Goal: Task Accomplishment & Management: Manage account settings

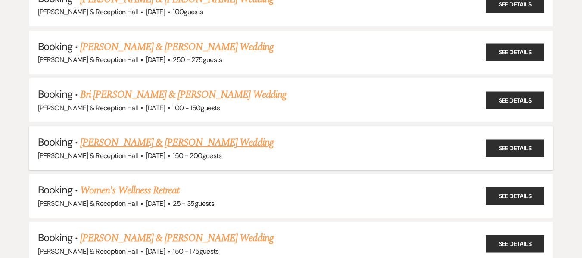
click at [213, 146] on link "[PERSON_NAME] & [PERSON_NAME] Wedding" at bounding box center [176, 143] width 193 height 16
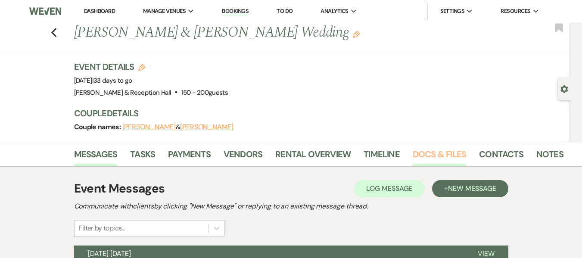
click at [431, 157] on link "Docs & Files" at bounding box center [439, 156] width 53 height 19
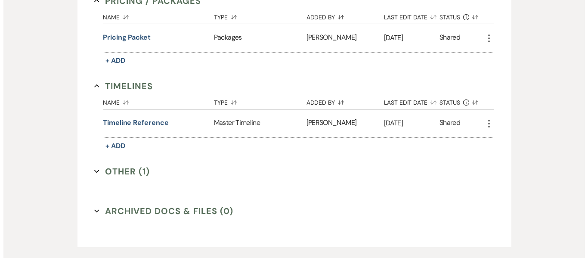
scroll to position [805, 0]
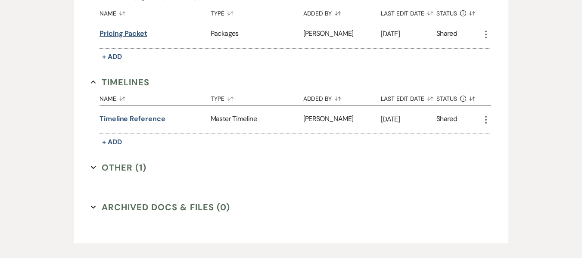
click at [122, 30] on button "Pricing packet" at bounding box center [124, 33] width 48 height 10
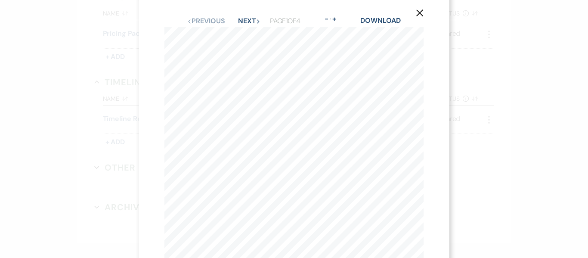
scroll to position [0, 0]
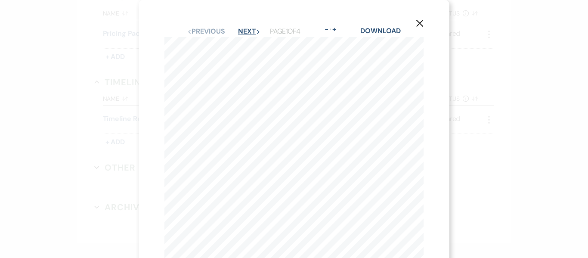
click at [244, 34] on button "Next Next" at bounding box center [249, 31] width 22 height 7
click at [248, 31] on button "Next Next" at bounding box center [249, 31] width 22 height 7
click at [246, 31] on button "Next Next" at bounding box center [249, 31] width 22 height 7
click at [421, 19] on icon "X" at bounding box center [420, 23] width 8 height 8
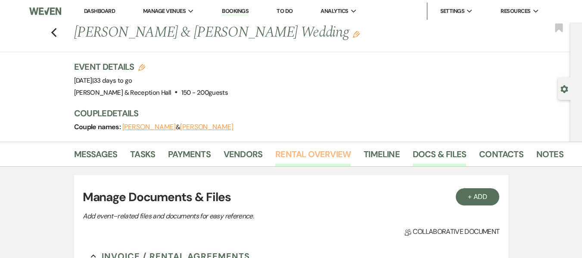
click at [299, 153] on link "Rental Overview" at bounding box center [312, 156] width 75 height 19
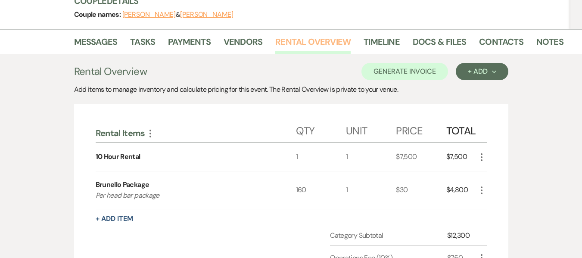
scroll to position [113, 0]
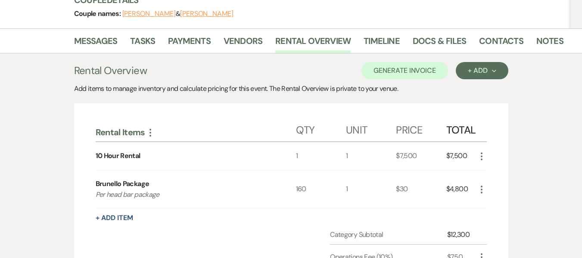
click at [480, 189] on icon "More" at bounding box center [481, 189] width 10 height 10
click at [496, 203] on button "Pencil Edit" at bounding box center [498, 206] width 45 height 14
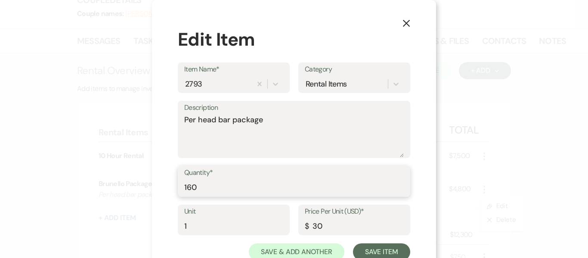
click at [206, 187] on input "160" at bounding box center [294, 187] width 220 height 17
type input "170"
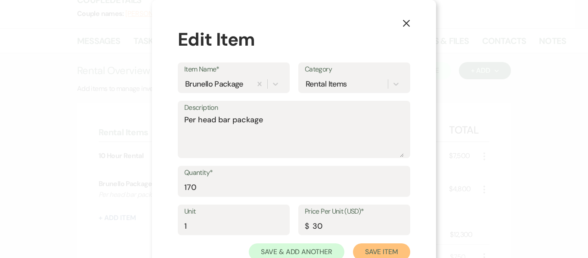
click at [379, 251] on button "Save Item" at bounding box center [381, 251] width 57 height 17
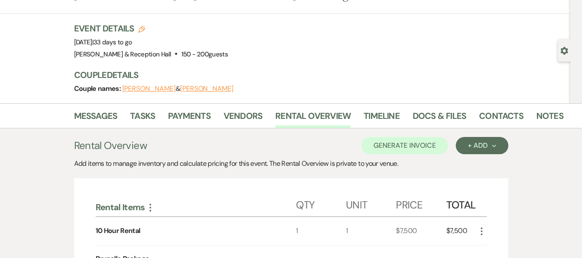
scroll to position [0, 0]
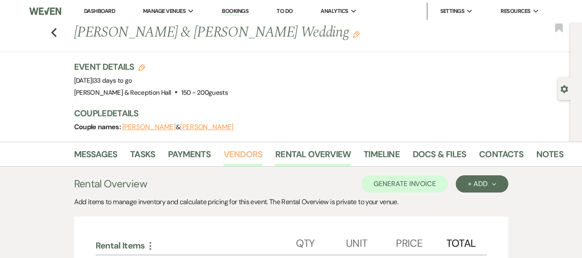
click at [247, 153] on link "Vendors" at bounding box center [243, 156] width 39 height 19
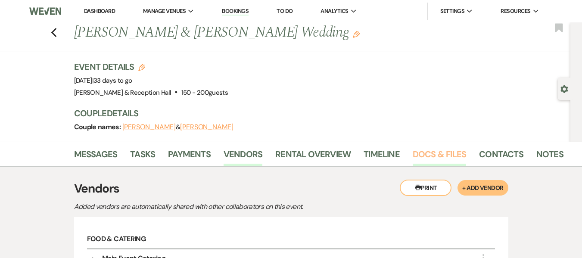
click at [432, 150] on link "Docs & Files" at bounding box center [439, 156] width 53 height 19
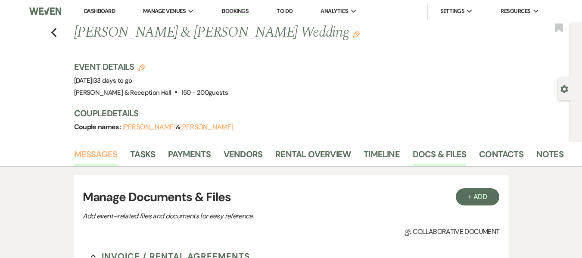
click at [91, 156] on link "Messages" at bounding box center [96, 156] width 44 height 19
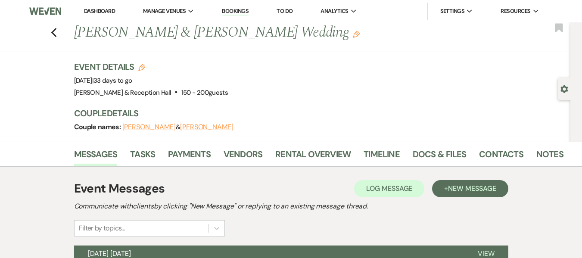
click at [374, 115] on h3 "Couple Details" at bounding box center [315, 113] width 482 height 12
click at [314, 157] on link "Rental Overview" at bounding box center [312, 156] width 75 height 19
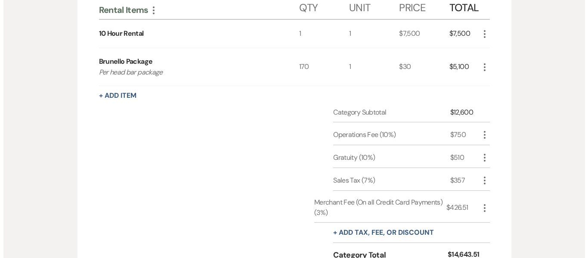
scroll to position [238, 0]
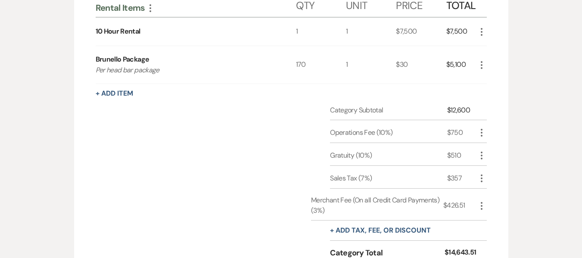
click at [481, 65] on use "button" at bounding box center [482, 65] width 2 height 8
click at [495, 80] on button "Pencil Edit" at bounding box center [498, 82] width 45 height 14
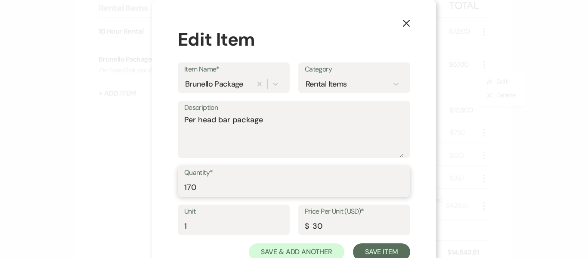
click at [200, 187] on input "170" at bounding box center [294, 187] width 220 height 17
type input "130"
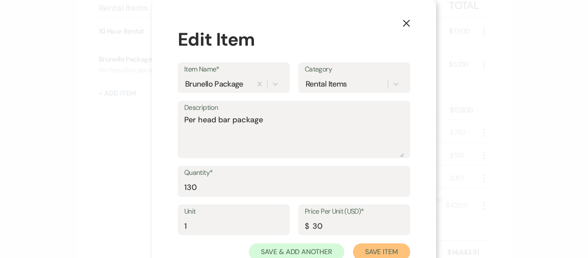
click at [364, 246] on button "Save Item" at bounding box center [381, 251] width 57 height 17
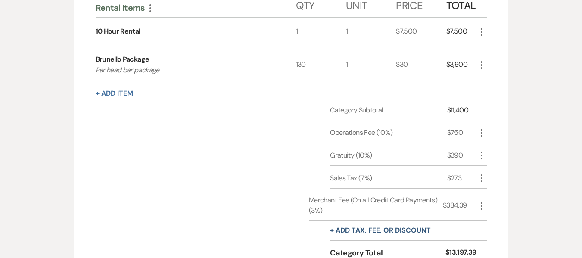
click at [123, 92] on button "+ Add Item" at bounding box center [114, 93] width 37 height 7
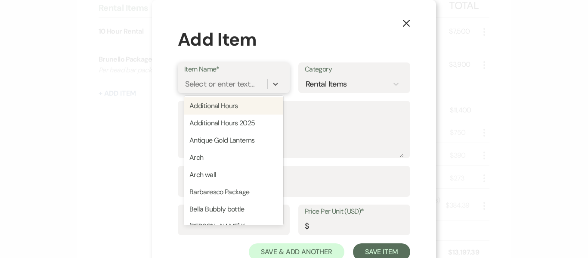
click at [195, 83] on div "Select or enter text..." at bounding box center [219, 84] width 69 height 12
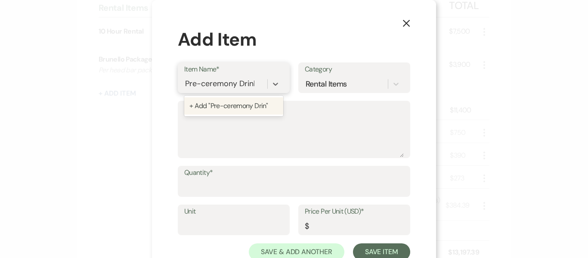
type input "Pre-ceremony Drinks"
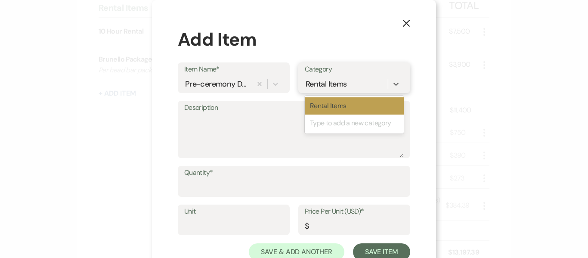
click at [306, 84] on div "Rental Items" at bounding box center [326, 84] width 41 height 12
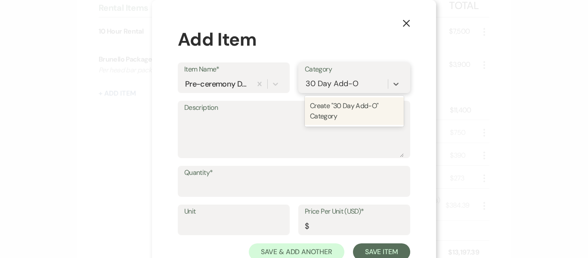
type input "30 Day Add-Ons"
click at [325, 109] on div "Create "30 Day Add-Ons" Category" at bounding box center [354, 111] width 99 height 28
click at [292, 145] on textarea "Description" at bounding box center [294, 135] width 220 height 43
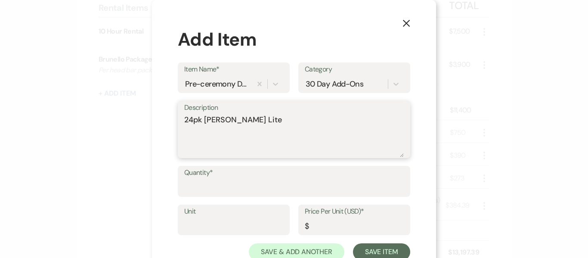
type textarea "24pk [PERSON_NAME] Lite"
click at [248, 190] on input "Quantity*" at bounding box center [294, 187] width 220 height 17
type input "1"
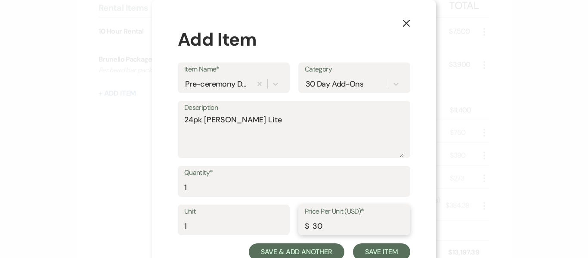
type input "30"
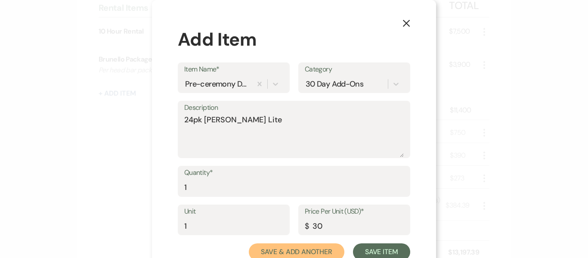
click at [309, 249] on button "Save & Add Another" at bounding box center [297, 251] width 96 height 17
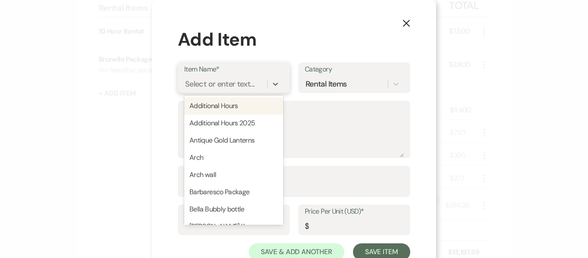
click at [215, 81] on div "Select or enter text..." at bounding box center [219, 84] width 69 height 12
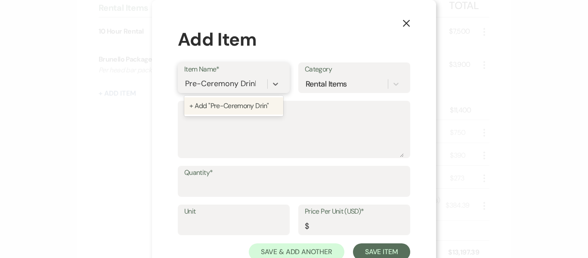
type input "Pre-Ceremony Drinks"
click at [232, 108] on div "+ Add "Pre-Ceremony Drinks"" at bounding box center [233, 105] width 99 height 17
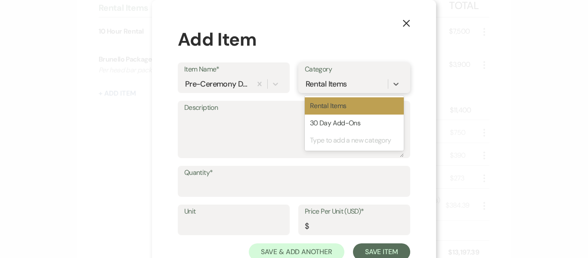
click at [327, 90] on div "Rental Items" at bounding box center [346, 83] width 83 height 15
click at [329, 125] on div "30 Day Add-Ons" at bounding box center [354, 123] width 99 height 17
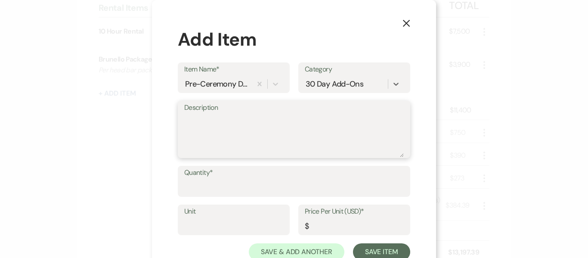
click at [313, 124] on textarea "Description" at bounding box center [294, 135] width 220 height 43
type textarea "2 bottles of [PERSON_NAME] w/ OJ"
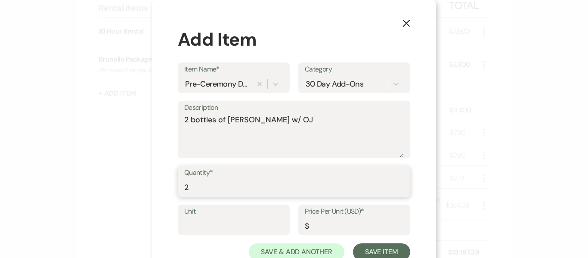
type input "2"
type input "1"
type input "20"
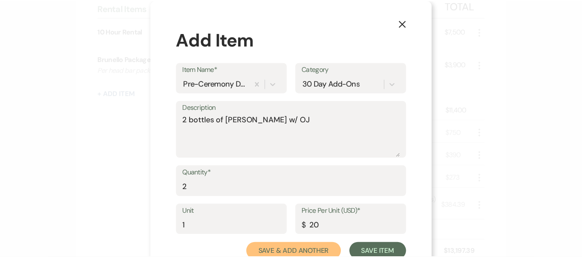
scroll to position [3, 0]
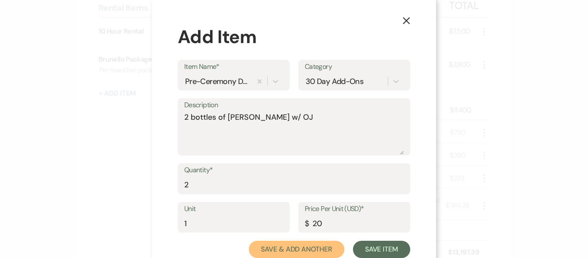
click at [281, 248] on button "Save & Add Another" at bounding box center [297, 249] width 96 height 17
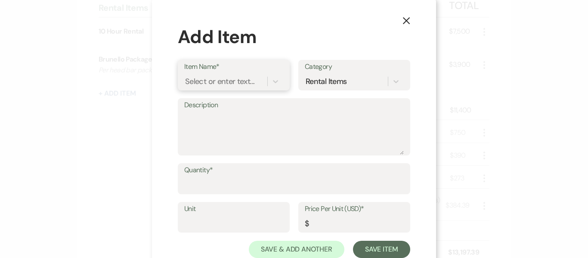
click at [199, 80] on div "Select or enter text..." at bounding box center [219, 81] width 69 height 12
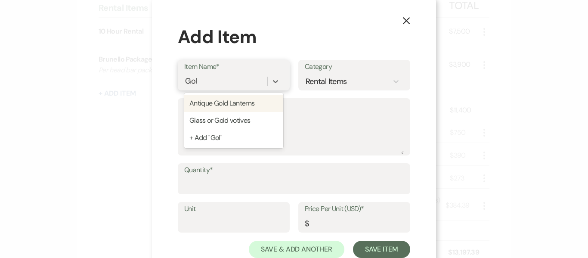
type input "Gold"
click at [211, 103] on div "Antique Gold Lanterns" at bounding box center [233, 103] width 99 height 17
type textarea "Pillar candles included"
type input "1"
type input "15"
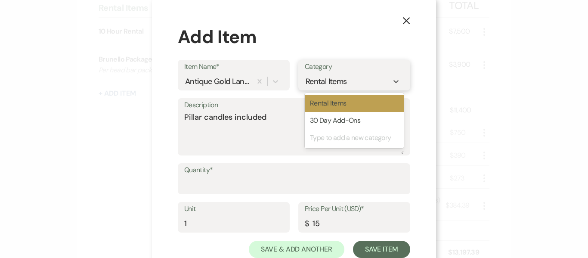
click at [341, 75] on div "Rental Items" at bounding box center [326, 81] width 41 height 12
click at [322, 118] on div "30 Day Add-Ons" at bounding box center [354, 120] width 99 height 17
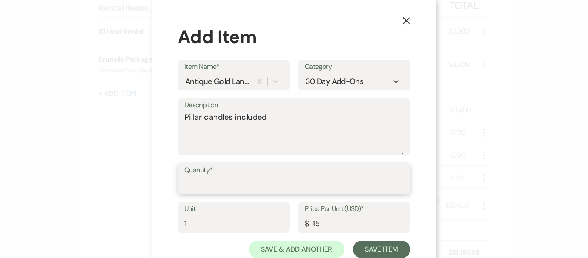
click at [207, 183] on input "Quantity*" at bounding box center [294, 185] width 220 height 17
type input "10"
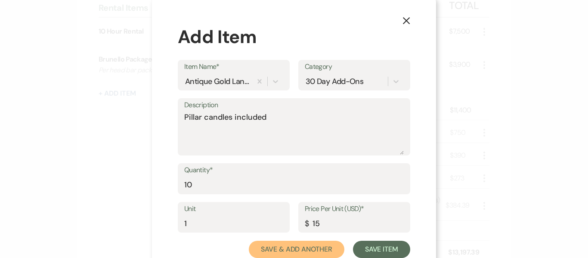
click at [310, 250] on button "Save & Add Another" at bounding box center [297, 249] width 96 height 17
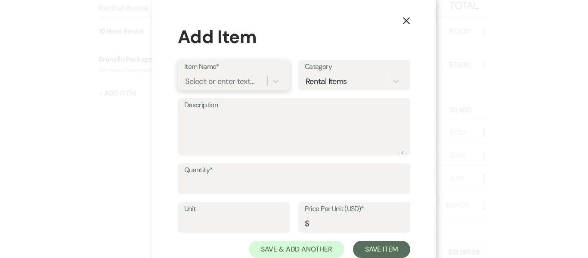
click at [207, 84] on div "Select or enter text..." at bounding box center [219, 81] width 69 height 12
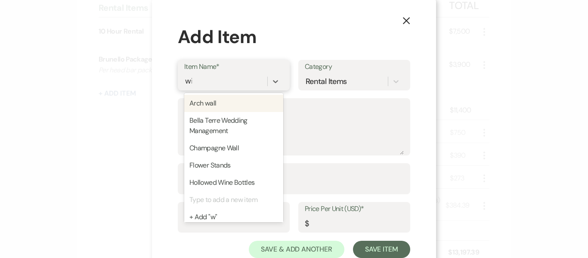
type input "wine"
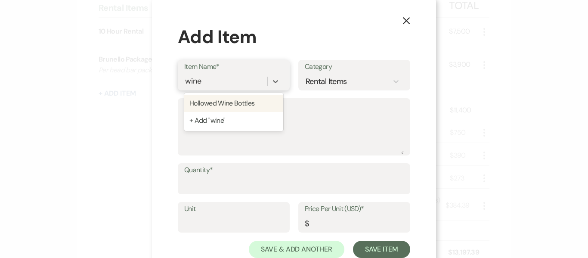
click at [221, 101] on div "Hollowed Wine Bottles" at bounding box center [233, 103] width 99 height 17
type textarea "Set of 2 or 3 per table"
type input "15"
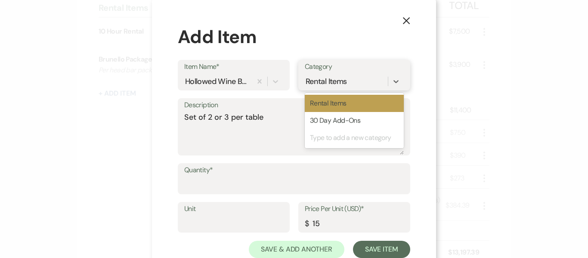
click at [320, 80] on div "Rental Items" at bounding box center [326, 81] width 41 height 12
click at [324, 120] on div "30 Day Add-Ons" at bounding box center [354, 120] width 99 height 17
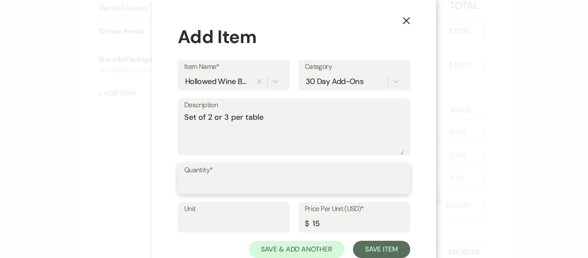
click at [222, 178] on input "Quantity*" at bounding box center [294, 185] width 220 height 17
type input "10"
click at [196, 224] on input "Unit" at bounding box center [233, 223] width 99 height 17
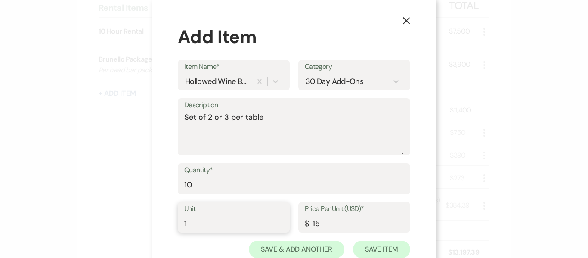
type input "1"
click at [378, 251] on button "Save Item" at bounding box center [381, 249] width 57 height 17
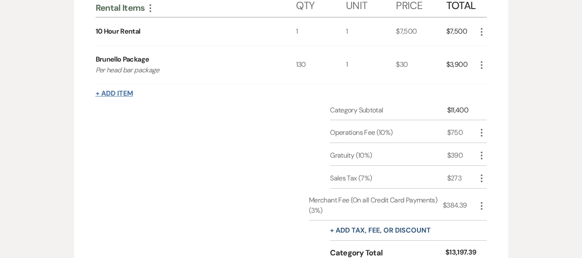
click at [124, 90] on button "+ Add Item" at bounding box center [114, 93] width 37 height 7
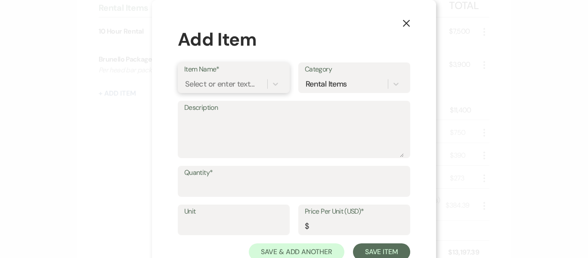
click at [201, 85] on div "Select or enter text..." at bounding box center [219, 84] width 69 height 12
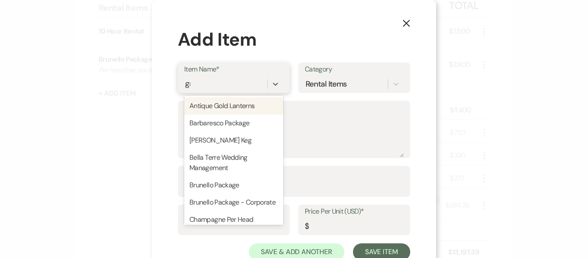
type input "gre"
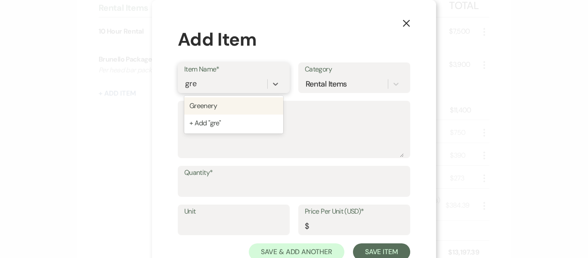
click at [217, 106] on div "Greenery" at bounding box center [233, 105] width 99 height 17
type input "1"
type input "3"
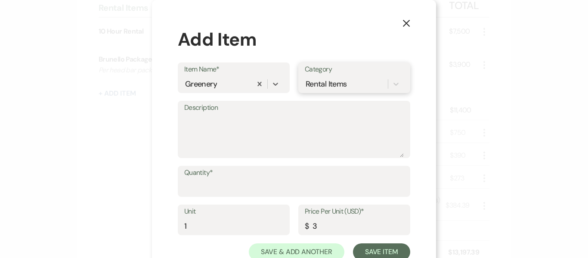
click at [334, 88] on div "Rental Items" at bounding box center [326, 84] width 41 height 12
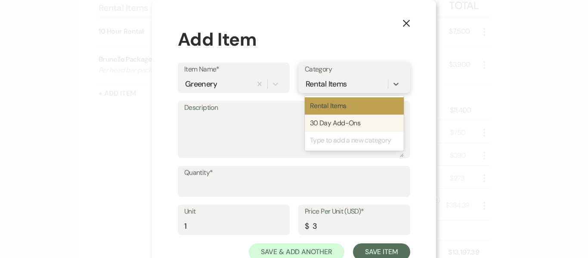
click at [337, 123] on div "30 Day Add-Ons" at bounding box center [354, 123] width 99 height 17
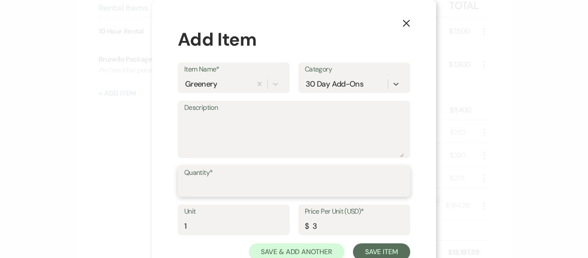
click at [220, 182] on input "Quantity*" at bounding box center [294, 187] width 220 height 17
type input "20"
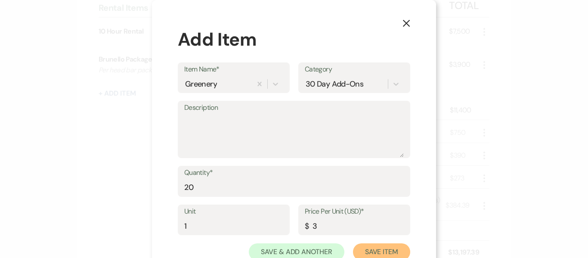
click at [381, 255] on button "Save Item" at bounding box center [381, 251] width 57 height 17
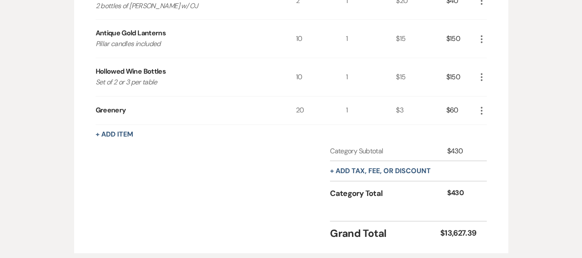
scroll to position [603, 0]
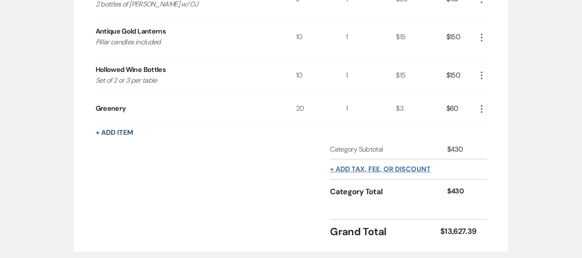
click at [392, 170] on button "+ Add tax, fee, or discount" at bounding box center [380, 169] width 101 height 7
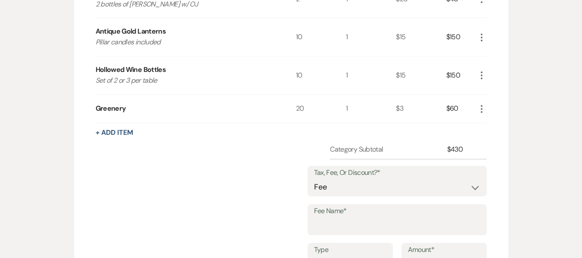
click at [357, 216] on label "Fee Name*" at bounding box center [397, 211] width 166 height 12
click at [357, 218] on input "Fee Name*" at bounding box center [397, 226] width 166 height 17
click at [358, 230] on input "Fee Name*" at bounding box center [397, 226] width 166 height 17
type input "Sales Tax"
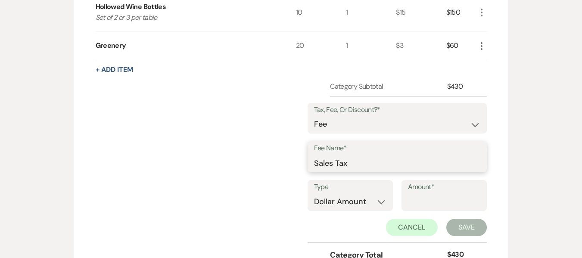
scroll to position [668, 0]
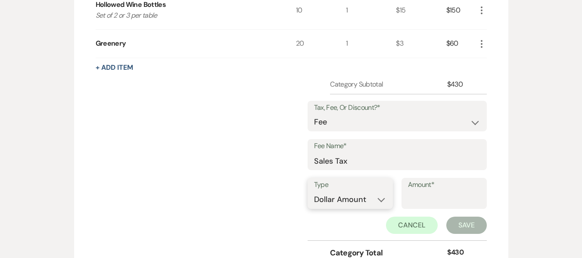
click at [358, 192] on select "Dollar Amount Percentage" at bounding box center [350, 199] width 72 height 17
click at [363, 202] on select "Dollar Amount Percentage" at bounding box center [350, 199] width 72 height 17
select select "false"
click at [314, 191] on select "Dollar Amount Percentage" at bounding box center [350, 199] width 72 height 17
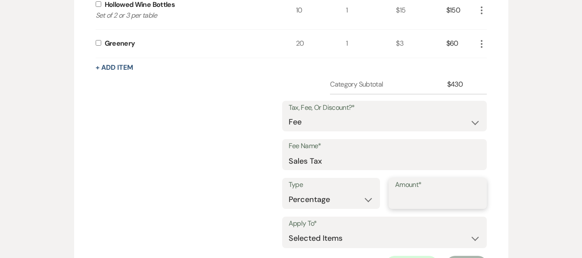
click at [400, 202] on input "Amount*" at bounding box center [437, 199] width 85 height 17
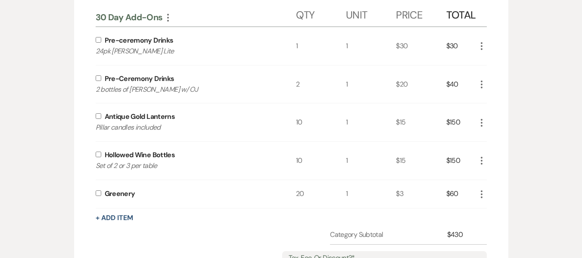
scroll to position [512, 0]
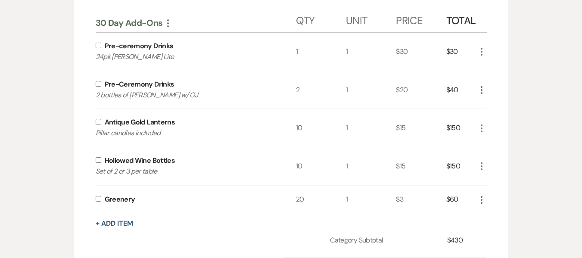
type input "7"
click at [96, 197] on input "checkbox" at bounding box center [99, 199] width 6 height 6
checkbox input "true"
click at [99, 160] on input "checkbox" at bounding box center [99, 160] width 6 height 6
checkbox input "true"
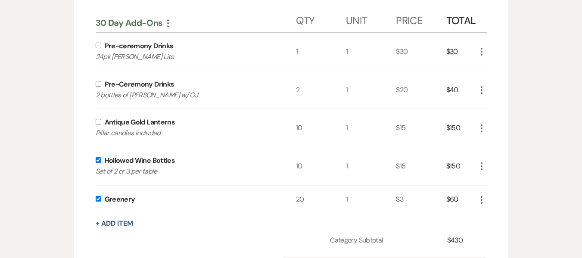
click at [96, 122] on input "checkbox" at bounding box center [99, 122] width 6 height 6
checkbox input "true"
click at [100, 82] on input "checkbox" at bounding box center [99, 84] width 6 height 6
checkbox input "true"
click at [100, 47] on input "checkbox" at bounding box center [99, 46] width 6 height 6
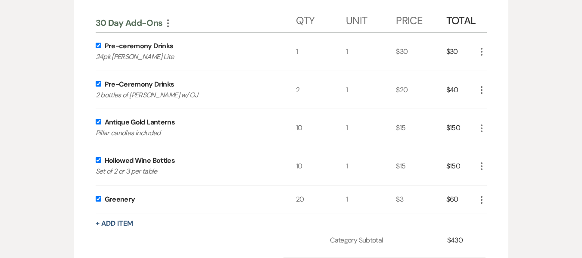
checkbox input "true"
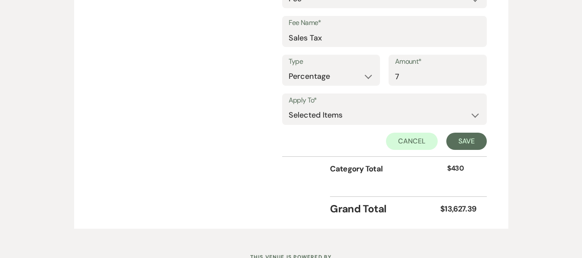
scroll to position [826, 0]
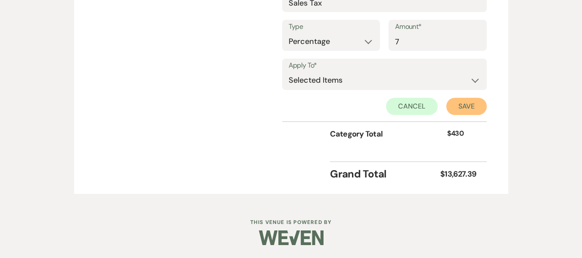
click at [467, 108] on button "Save" at bounding box center [466, 106] width 40 height 17
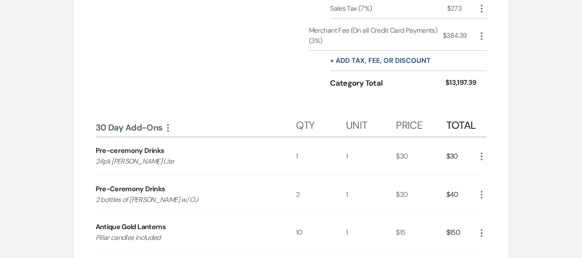
scroll to position [413, 0]
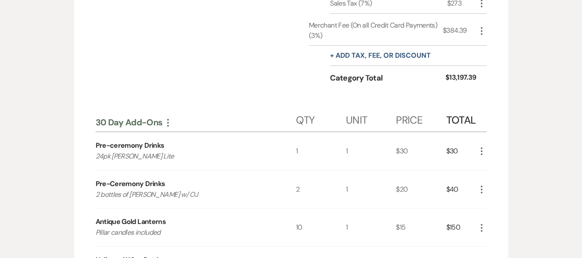
click at [481, 33] on icon "More" at bounding box center [481, 31] width 10 height 10
click at [490, 47] on icon "Pencil" at bounding box center [488, 47] width 5 height 6
select select "false"
select select "2"
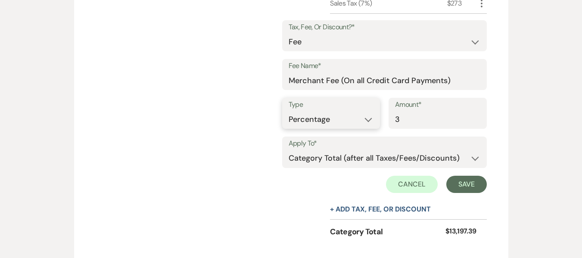
click at [333, 114] on select "Dollar Amount Percentage" at bounding box center [331, 119] width 85 height 17
select select "true"
click at [320, 111] on select "Dollar Amount Percentage" at bounding box center [331, 119] width 85 height 17
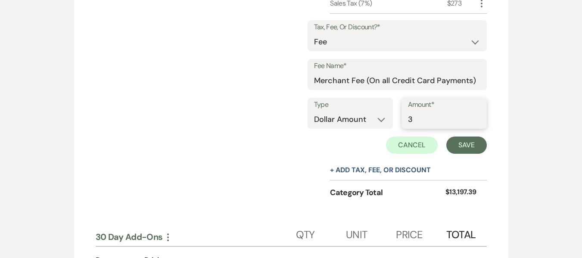
click at [429, 122] on input "3" at bounding box center [444, 119] width 72 height 17
type input "0"
click at [552, 159] on div "Messages Tasks Payments Vendors Rental Overview Timeline Docs & Files Contacts …" at bounding box center [291, 158] width 582 height 859
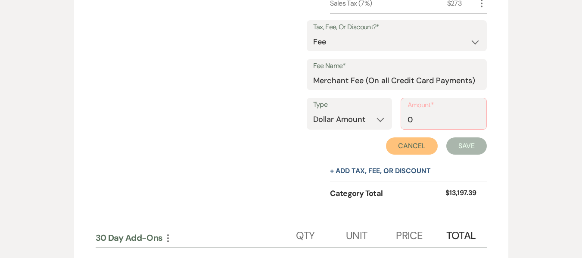
click at [408, 144] on button "Cancel" at bounding box center [412, 145] width 52 height 17
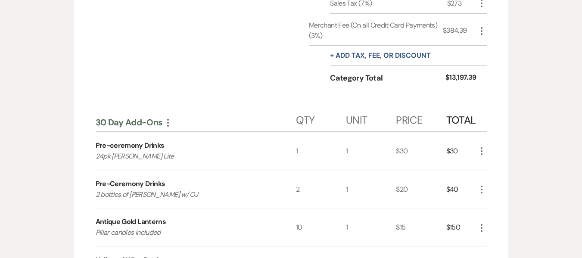
click at [483, 33] on icon "More" at bounding box center [481, 31] width 10 height 10
click at [504, 61] on button "[PERSON_NAME]" at bounding box center [499, 61] width 47 height 14
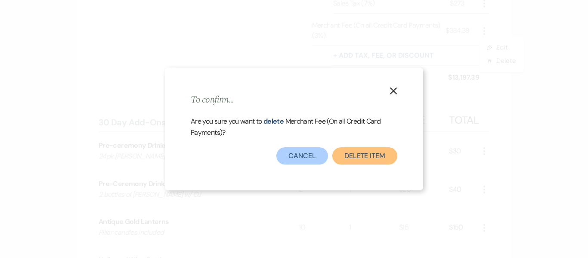
click at [367, 157] on button "Delete item" at bounding box center [365, 155] width 65 height 17
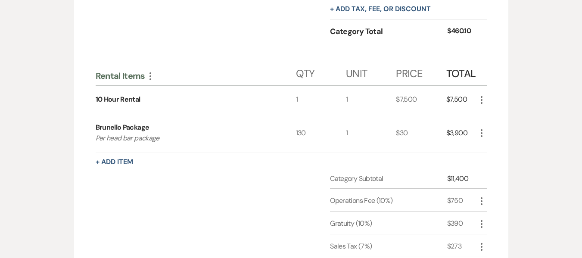
scroll to position [498, 0]
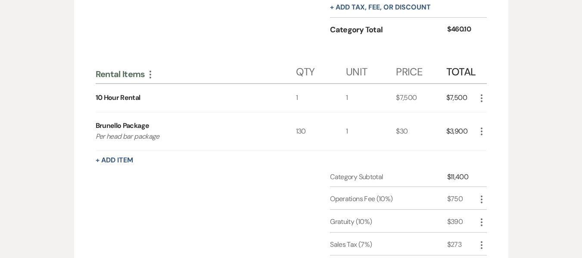
click at [153, 78] on icon "More" at bounding box center [150, 74] width 10 height 10
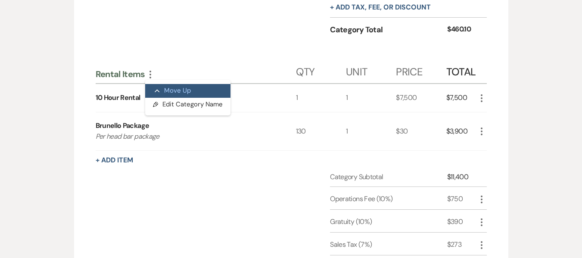
click at [162, 92] on button "Collapse Move Up" at bounding box center [187, 91] width 85 height 14
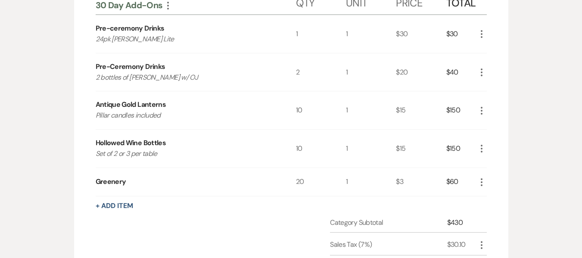
scroll to position [171, 0]
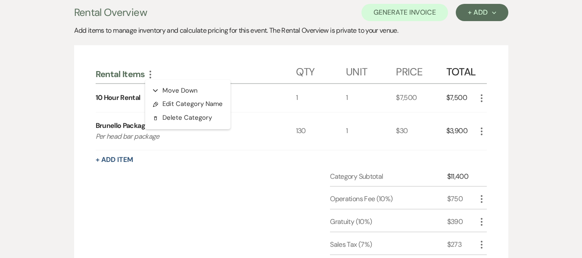
click at [174, 196] on div "Category Subtotal $11,400 Operations Fee (10%) $750 More Gratuity (10%) $390 Mo…" at bounding box center [291, 239] width 391 height 137
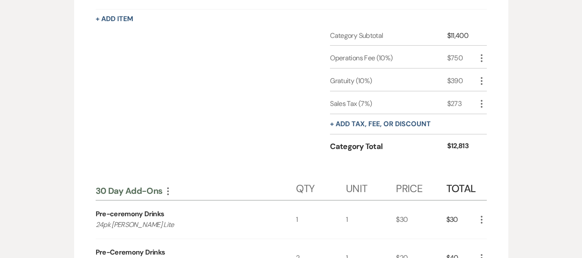
scroll to position [306, 0]
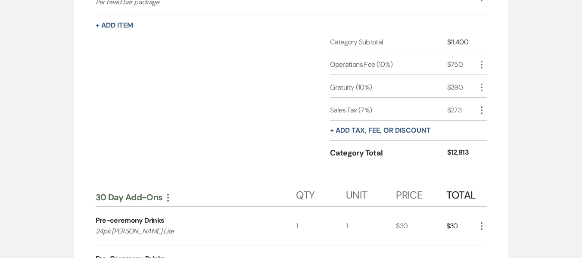
click at [387, 120] on div "Category Subtotal $11,400 Operations Fee (10%) $750 More Gratuity (10%) $390 Mo…" at bounding box center [291, 105] width 391 height 137
click at [390, 132] on button "+ Add tax, fee, or discount" at bounding box center [380, 130] width 101 height 7
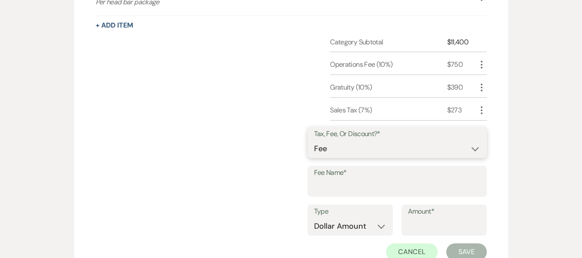
click at [362, 151] on select "Fee Discount Tax" at bounding box center [397, 148] width 166 height 17
select select "2"
click at [320, 140] on select "Fee Discount Tax" at bounding box center [397, 148] width 166 height 17
click at [363, 183] on input "Fee Name*" at bounding box center [397, 187] width 166 height 17
type input "Small Group 101-200"
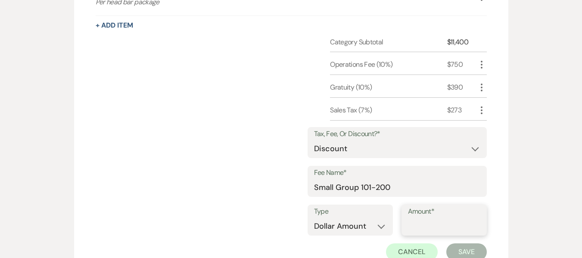
click at [434, 222] on input "Amount*" at bounding box center [444, 226] width 72 height 17
type input "500"
click at [461, 252] on button "Save" at bounding box center [466, 251] width 40 height 17
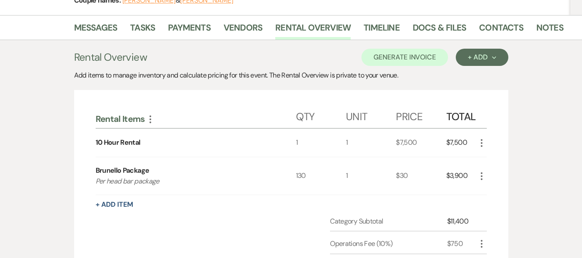
scroll to position [122, 0]
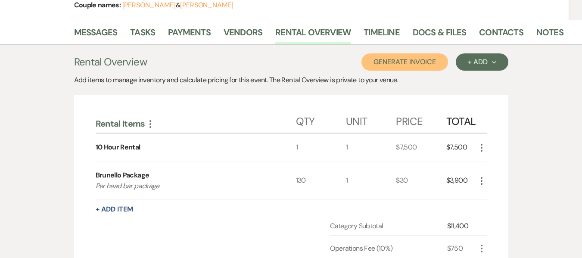
click at [433, 62] on button "Generate Invoice" at bounding box center [404, 61] width 87 height 17
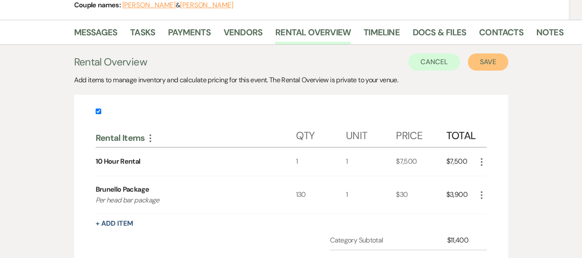
click at [477, 64] on button "Save" at bounding box center [488, 61] width 40 height 17
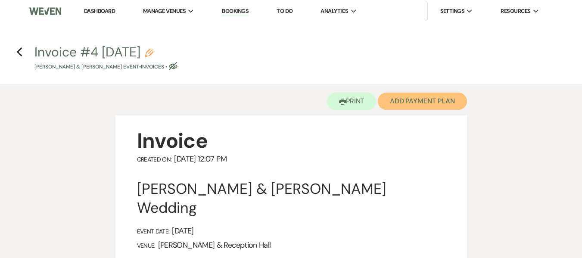
click at [419, 99] on button "Add Payment Plan" at bounding box center [422, 101] width 89 height 17
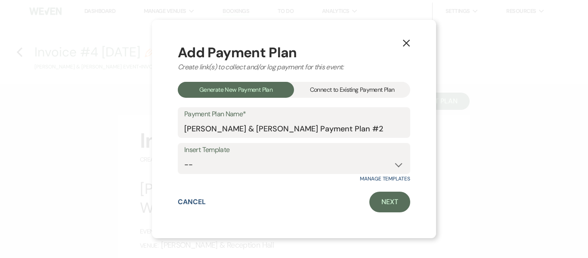
click at [372, 91] on div "Connect to Existing Payment Plan" at bounding box center [352, 90] width 116 height 16
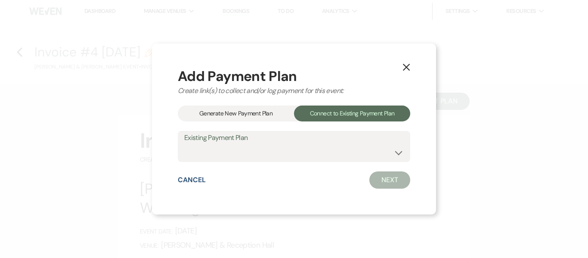
click at [297, 140] on label "Existing Payment Plan" at bounding box center [294, 138] width 220 height 12
click at [295, 159] on select "[PERSON_NAME] & [PERSON_NAME] Payment Plan #1" at bounding box center [294, 152] width 220 height 17
select select "16637"
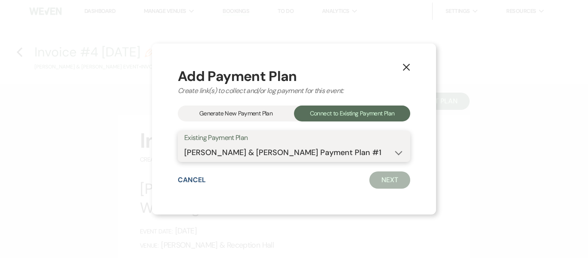
click at [184, 144] on select "[PERSON_NAME] & [PERSON_NAME] Payment Plan #1" at bounding box center [294, 152] width 220 height 17
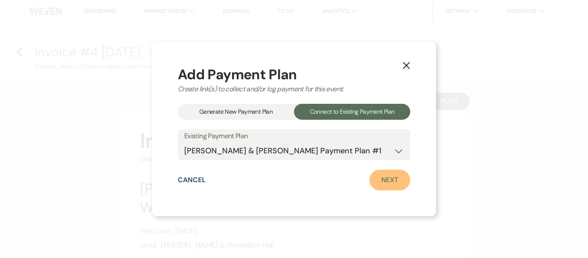
click at [387, 184] on link "Next" at bounding box center [390, 180] width 41 height 21
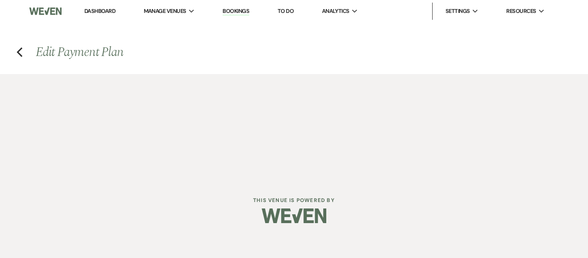
select select "27801"
select select "1"
select select "true"
select select "1"
select select "true"
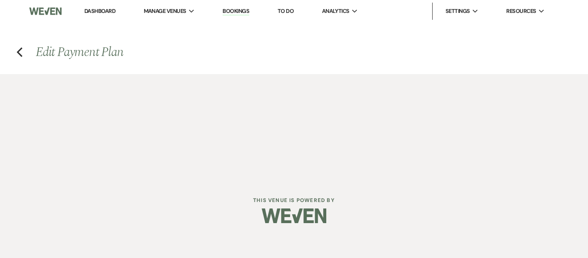
select select "2"
select select "flat"
select select "true"
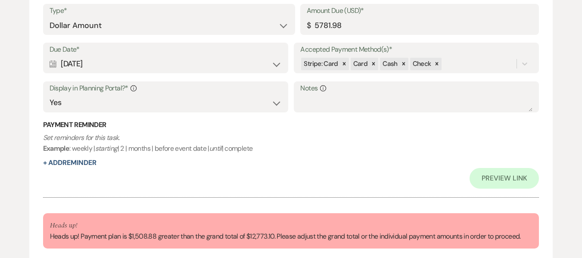
scroll to position [1000, 0]
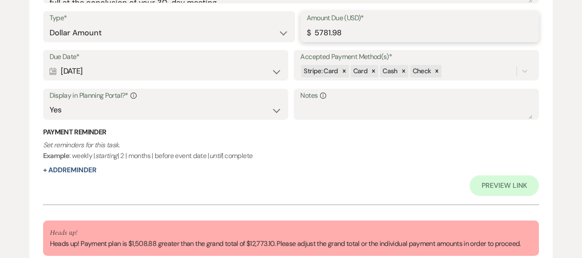
drag, startPoint x: 315, startPoint y: 32, endPoint x: 324, endPoint y: 34, distance: 9.0
click at [324, 34] on input "5781.98" at bounding box center [420, 33] width 226 height 17
drag, startPoint x: 341, startPoint y: 34, endPoint x: 283, endPoint y: 34, distance: 58.6
click at [283, 34] on div "Type* Dollar Amount Percentage of Grand Total Amount Due (USD)* $ 5781.98" at bounding box center [291, 30] width 496 height 39
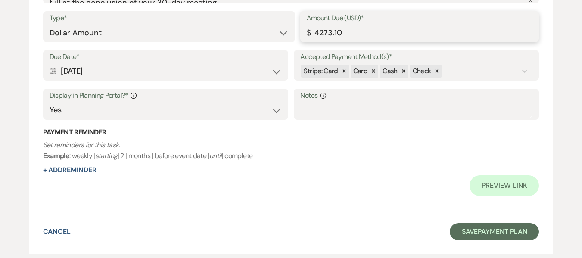
type input "4273.10"
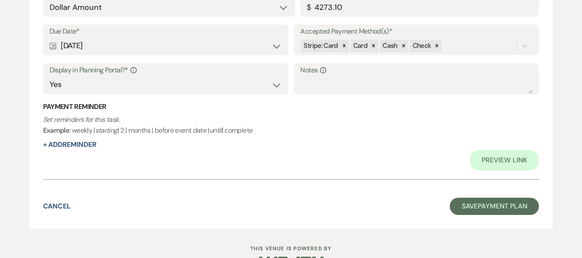
scroll to position [1030, 0]
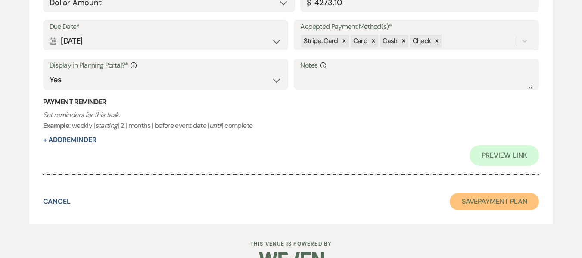
click at [498, 202] on button "Save Payment Plan" at bounding box center [495, 201] width 90 height 17
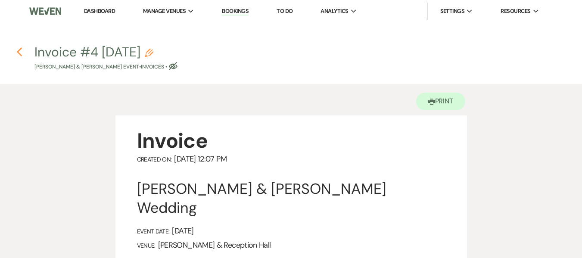
click at [19, 51] on use "button" at bounding box center [19, 51] width 6 height 9
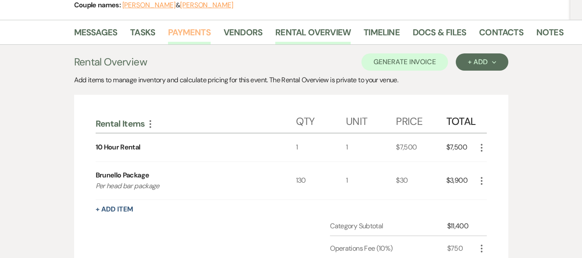
click at [197, 33] on link "Payments" at bounding box center [189, 34] width 43 height 19
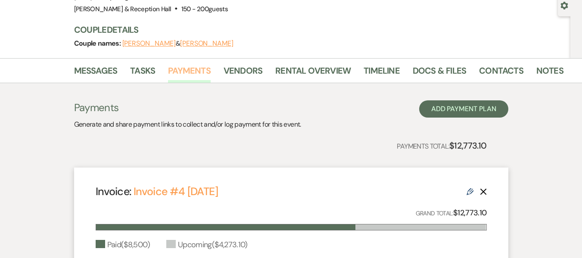
scroll to position [84, 0]
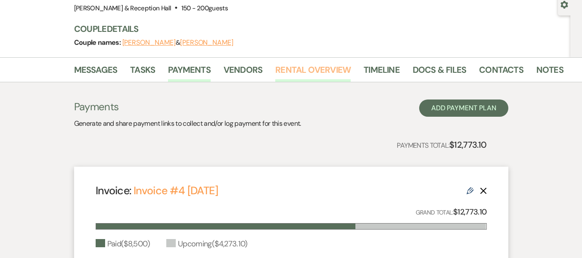
click at [281, 72] on link "Rental Overview" at bounding box center [312, 72] width 75 height 19
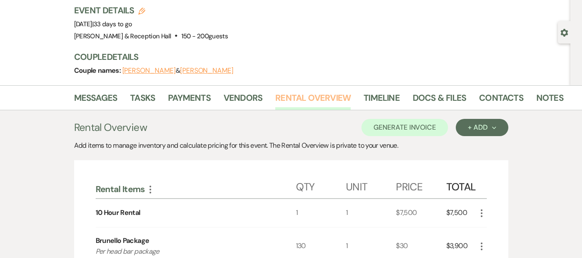
scroll to position [53, 0]
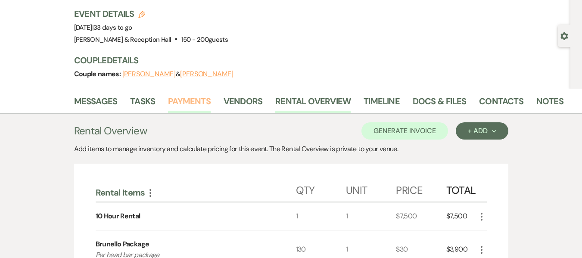
click at [196, 104] on link "Payments" at bounding box center [189, 103] width 43 height 19
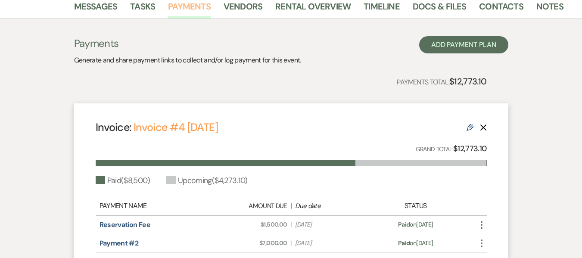
scroll to position [147, 0]
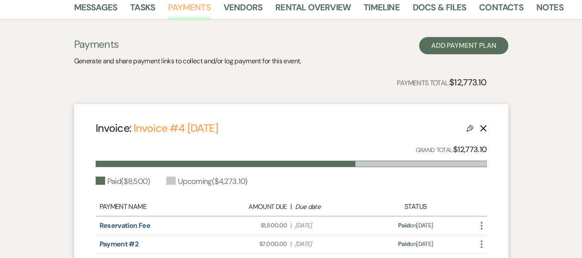
click at [189, 14] on link "Payments" at bounding box center [189, 9] width 43 height 19
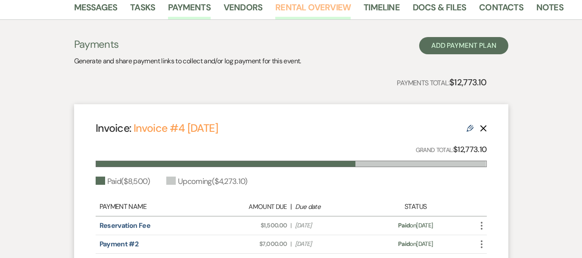
click at [293, 6] on link "Rental Overview" at bounding box center [312, 9] width 75 height 19
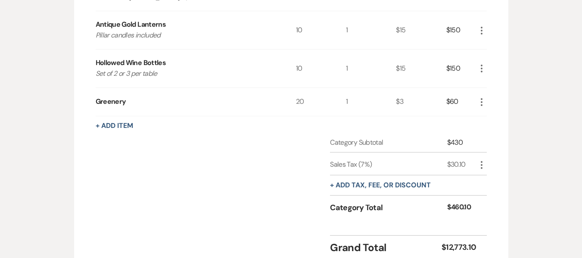
scroll to position [609, 0]
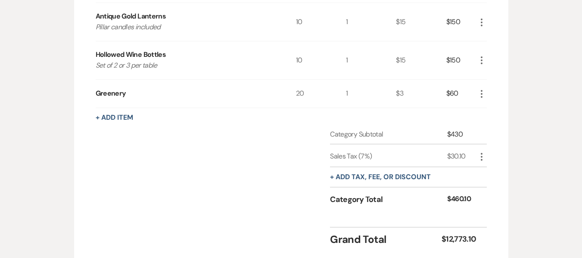
click at [481, 156] on icon "More" at bounding box center [481, 157] width 10 height 10
click at [496, 172] on button "Pencil Edit" at bounding box center [498, 174] width 45 height 14
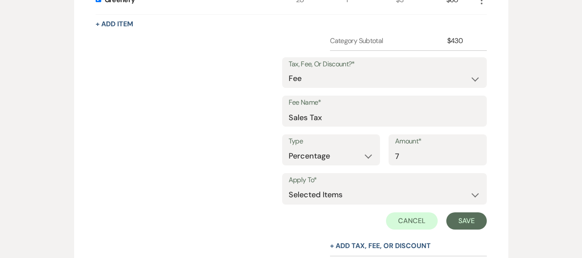
scroll to position [706, 0]
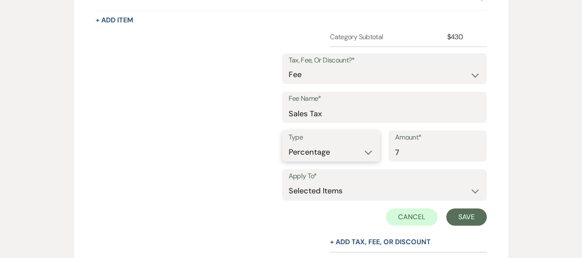
click at [369, 150] on select "Dollar Amount Percentage" at bounding box center [331, 152] width 85 height 17
select select "true"
click at [320, 144] on select "Dollar Amount Percentage" at bounding box center [331, 152] width 85 height 17
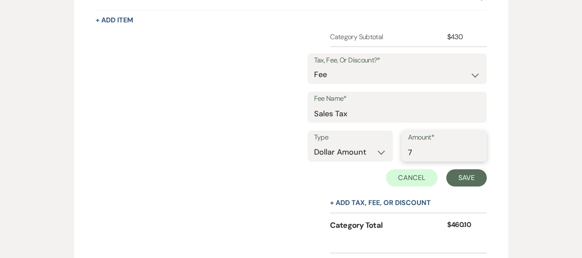
drag, startPoint x: 427, startPoint y: 156, endPoint x: 401, endPoint y: 148, distance: 27.7
click at [401, 148] on div "Type Dollar Amount Percentage Amount* 7" at bounding box center [397, 150] width 179 height 39
type input "30"
click at [477, 174] on button "Save" at bounding box center [466, 177] width 40 height 17
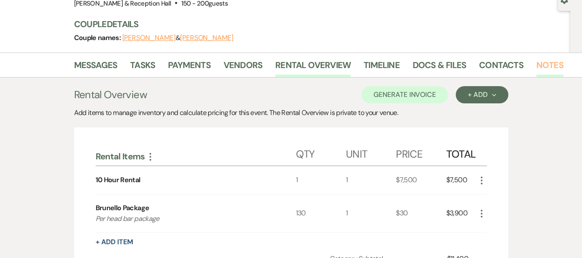
scroll to position [87, 0]
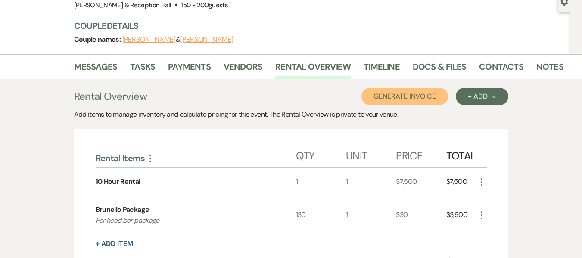
click at [417, 92] on button "Generate Invoice" at bounding box center [404, 96] width 87 height 17
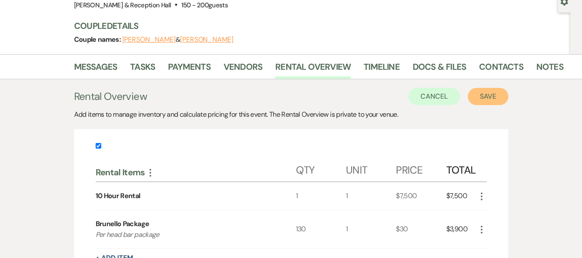
click at [493, 91] on button "Save" at bounding box center [488, 96] width 40 height 17
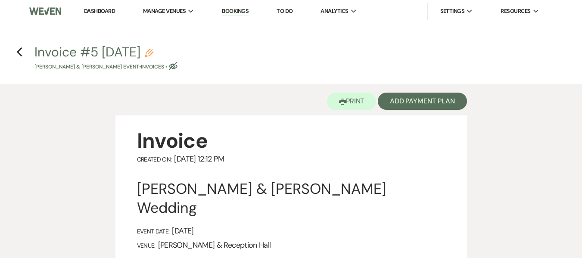
click at [177, 46] on button "Invoice #5 [DATE] Pencil [PERSON_NAME] & [PERSON_NAME] Event • Invoices • Eye B…" at bounding box center [105, 58] width 143 height 25
select select "22"
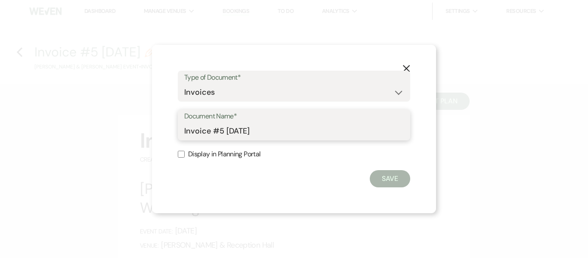
click at [280, 128] on input "Invoice #5 [DATE]" at bounding box center [294, 131] width 220 height 17
drag, startPoint x: 280, startPoint y: 128, endPoint x: 180, endPoint y: 134, distance: 100.1
click at [180, 134] on div "Document Name* Invoice #5 [DATE]" at bounding box center [294, 124] width 233 height 31
type input "Final 30 Day Invoice"
click at [180, 156] on input "Display in Planning Portal" at bounding box center [181, 154] width 7 height 7
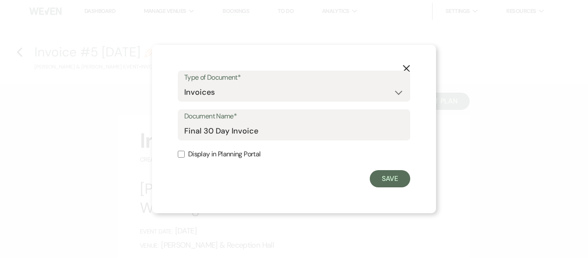
checkbox input "true"
click at [395, 176] on button "Save" at bounding box center [390, 178] width 40 height 17
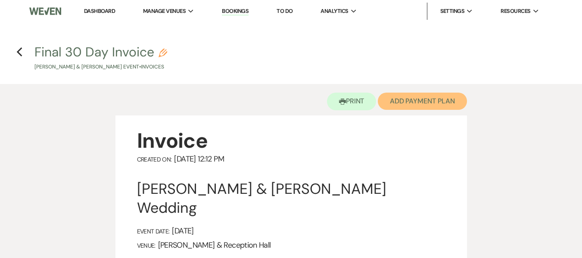
click at [434, 97] on button "Add Payment Plan" at bounding box center [422, 101] width 89 height 17
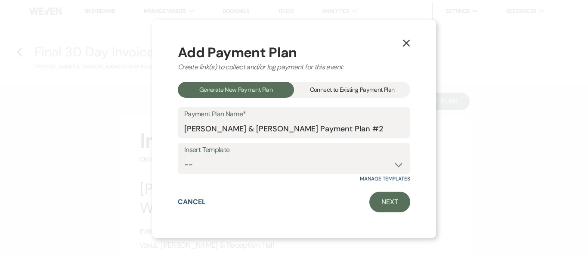
click at [379, 90] on div "Connect to Existing Payment Plan" at bounding box center [352, 90] width 116 height 16
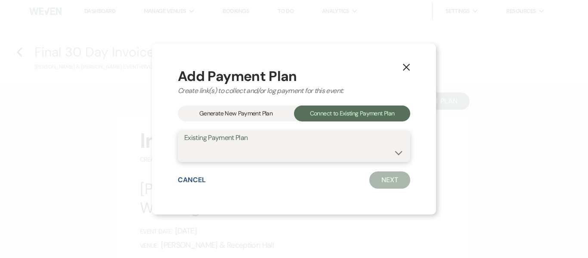
click at [357, 154] on select "[PERSON_NAME] & [PERSON_NAME] Payment Plan #1" at bounding box center [294, 152] width 220 height 17
select select "16637"
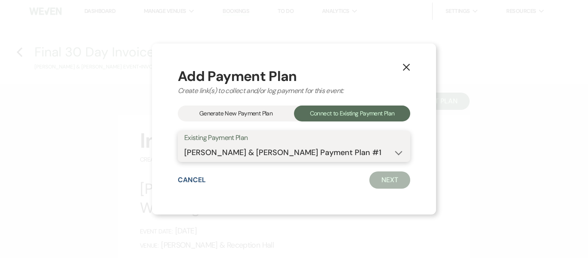
click at [184, 144] on select "[PERSON_NAME] & [PERSON_NAME] Payment Plan #1" at bounding box center [294, 152] width 220 height 17
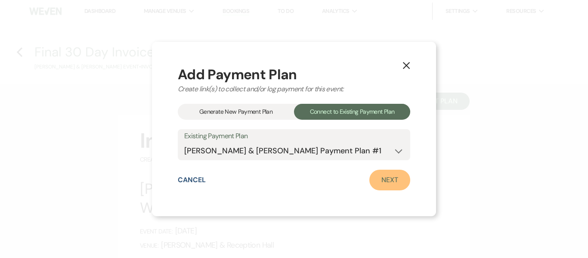
click at [394, 182] on link "Next" at bounding box center [390, 180] width 41 height 21
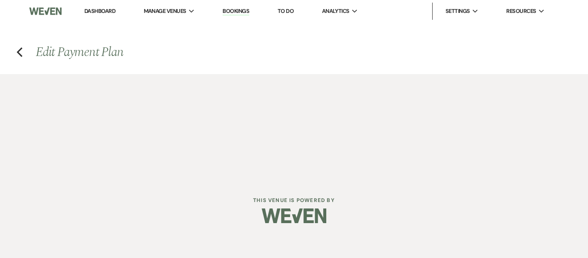
select select "27802"
select select "1"
select select "true"
select select "1"
select select "true"
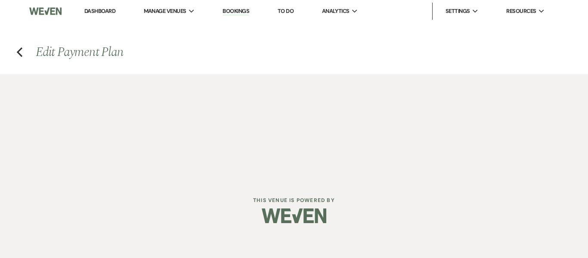
select select "2"
select select "flat"
select select "true"
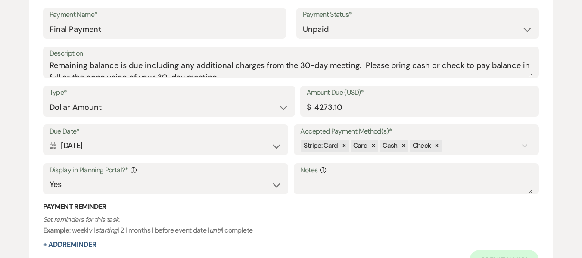
scroll to position [928, 0]
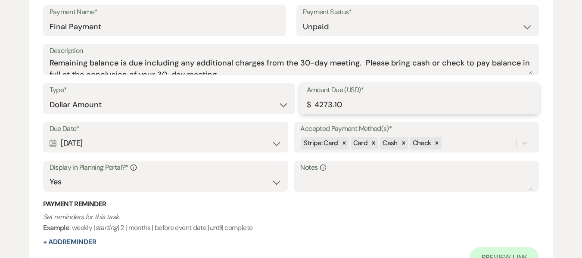
click at [363, 100] on input "4273.10" at bounding box center [420, 104] width 226 height 17
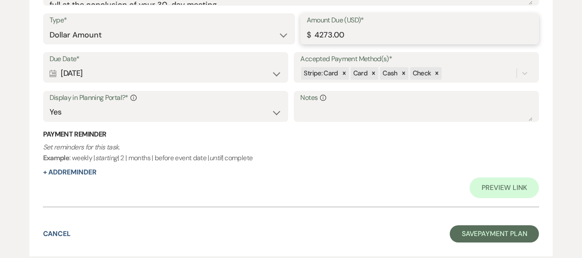
scroll to position [1000, 0]
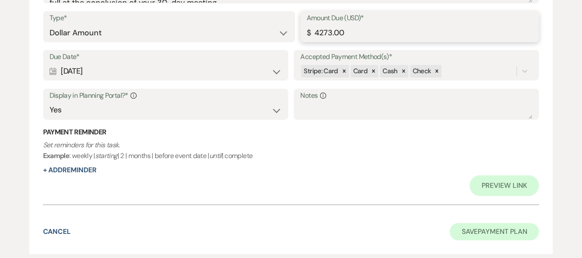
type input "4273.00"
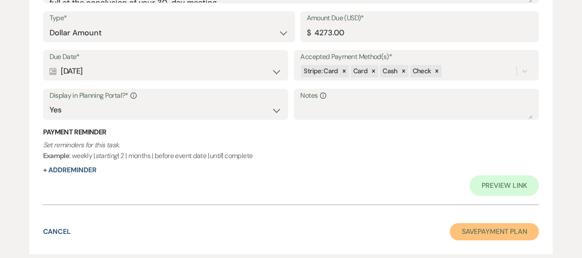
click at [526, 230] on button "Save Payment Plan" at bounding box center [495, 231] width 90 height 17
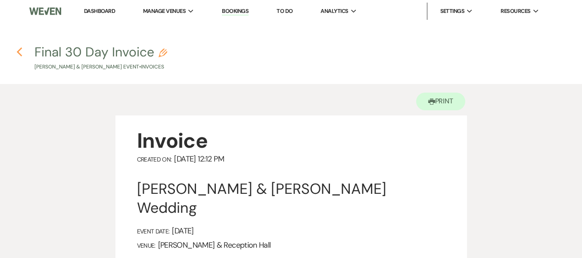
click at [19, 53] on use "button" at bounding box center [19, 51] width 6 height 9
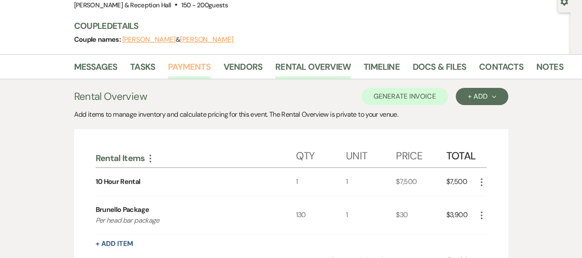
click at [179, 75] on link "Payments" at bounding box center [189, 69] width 43 height 19
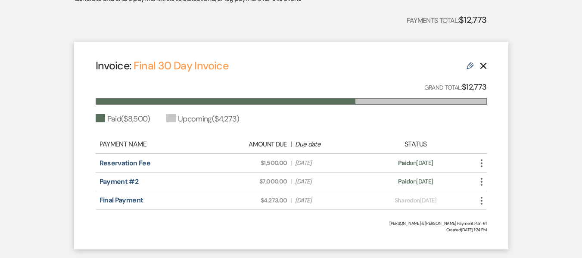
scroll to position [210, 0]
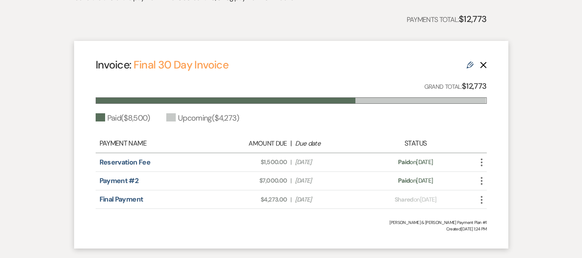
click at [482, 200] on icon "More" at bounding box center [481, 200] width 10 height 10
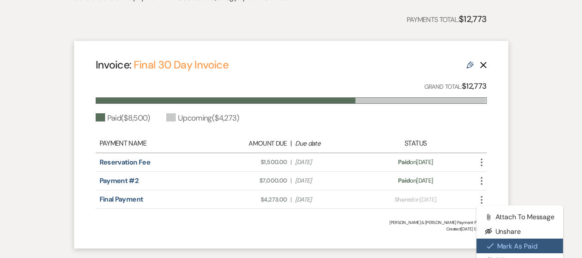
click at [512, 246] on button "Check [PERSON_NAME] [PERSON_NAME] as Paid" at bounding box center [519, 246] width 87 height 15
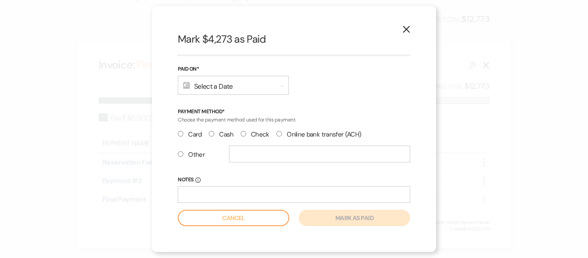
click at [210, 135] on input "Cash" at bounding box center [212, 134] width 6 height 6
radio input "true"
click at [227, 94] on div "Calendar Select a Date Expand" at bounding box center [233, 85] width 111 height 19
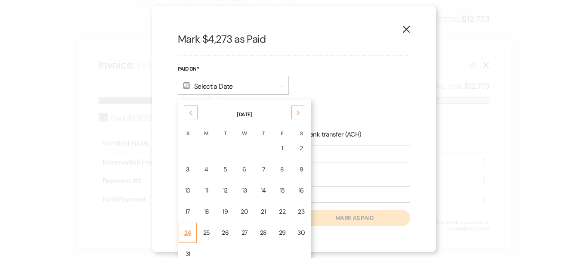
click at [184, 235] on div "24" at bounding box center [187, 232] width 7 height 9
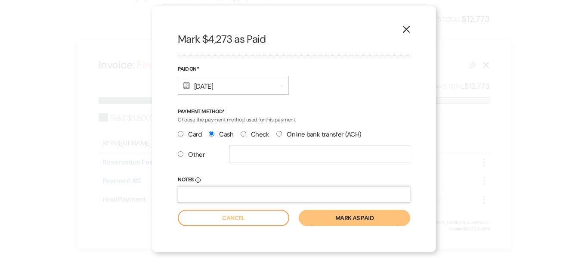
click at [228, 194] on input "Notes Info" at bounding box center [294, 194] width 233 height 17
type input "Cash"
click at [348, 217] on button "Mark as paid" at bounding box center [355, 218] width 112 height 16
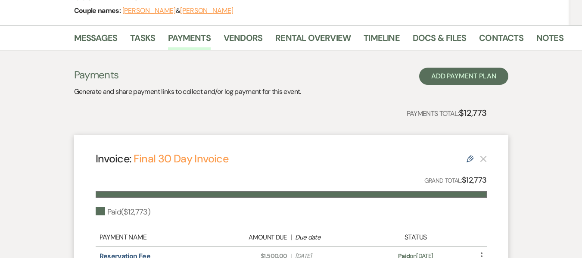
scroll to position [93, 0]
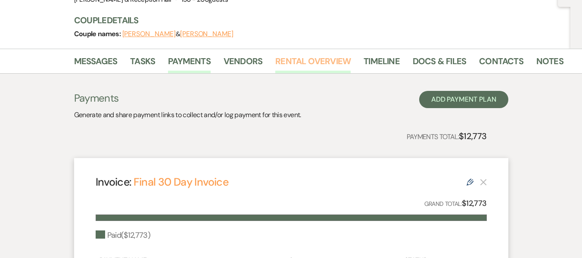
click at [310, 60] on link "Rental Overview" at bounding box center [312, 63] width 75 height 19
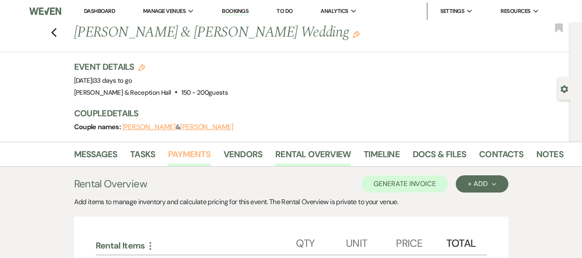
click at [197, 156] on link "Payments" at bounding box center [189, 156] width 43 height 19
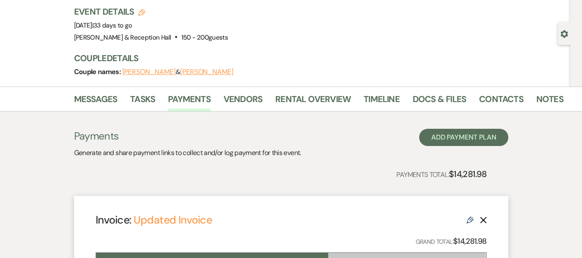
click at [469, 218] on use at bounding box center [470, 220] width 7 height 7
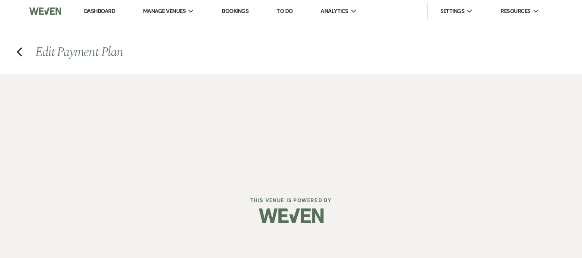
select select "21507"
select select "1"
select select "true"
select select "1"
select select "true"
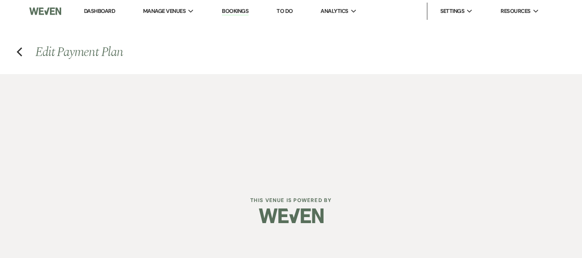
select select "2"
select select "flat"
select select "true"
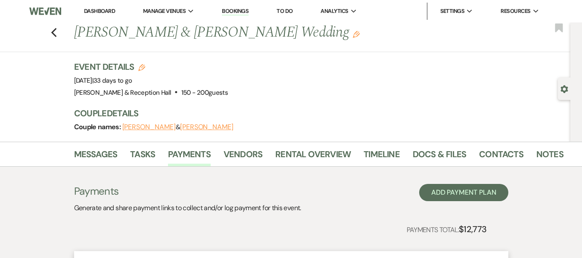
click at [237, 14] on link "Bookings" at bounding box center [235, 11] width 27 height 8
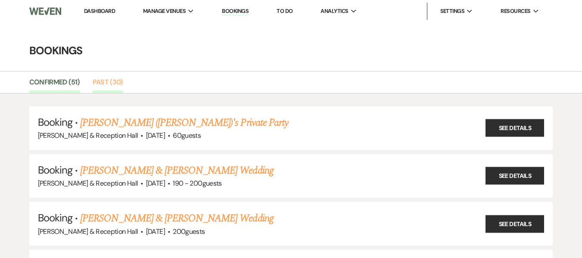
click at [112, 87] on link "Past (30)" at bounding box center [108, 85] width 30 height 16
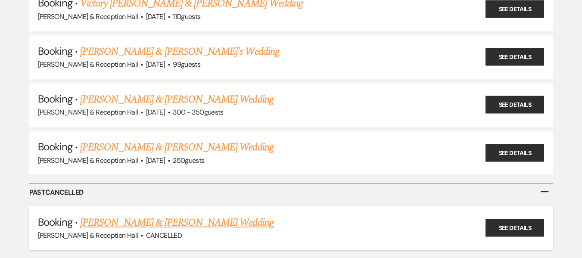
scroll to position [1440, 0]
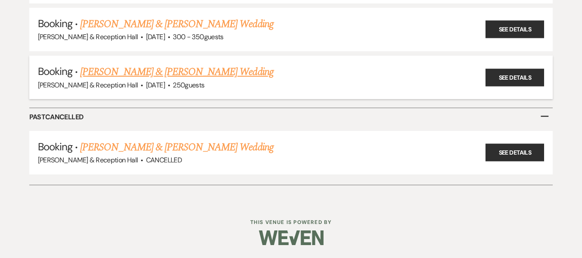
click at [193, 69] on link "Diana Gleisberg & Jason Meredith's Wedding" at bounding box center [176, 72] width 193 height 16
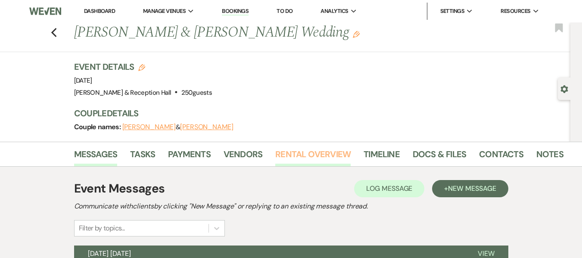
click at [330, 153] on link "Rental Overview" at bounding box center [312, 156] width 75 height 19
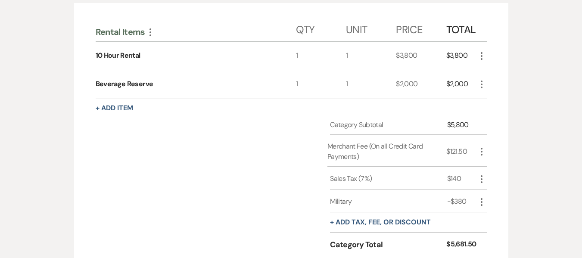
scroll to position [195, 0]
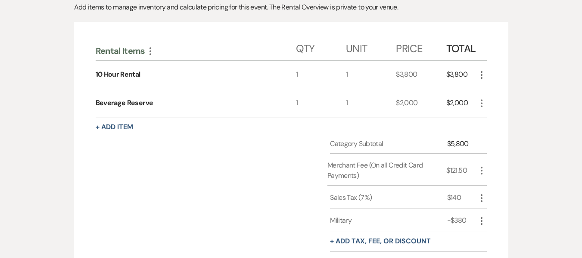
click at [185, 176] on div "Category Subtotal $5,800 Merchant Fee (On all Credit Card Payments) $121.50 Mor…" at bounding box center [291, 212] width 391 height 146
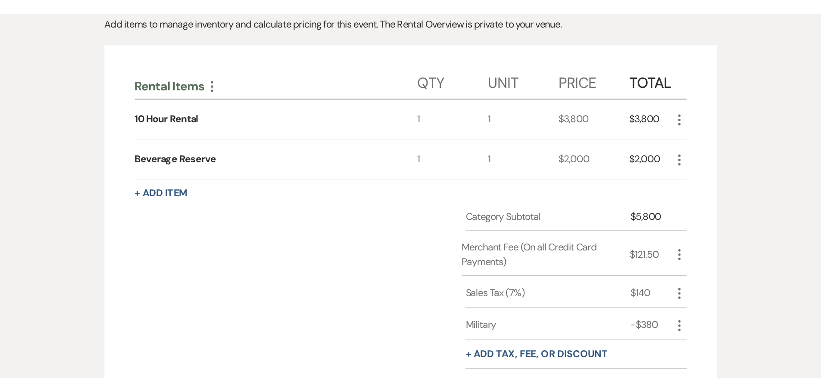
scroll to position [180, 0]
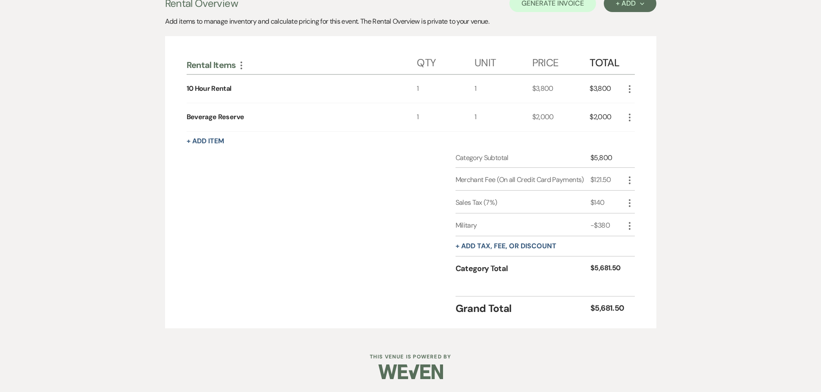
click at [582, 221] on div "Messages Tasks Payments Vendors Rental Overview Timeline Docs & Files Contacts …" at bounding box center [410, 149] width 821 height 376
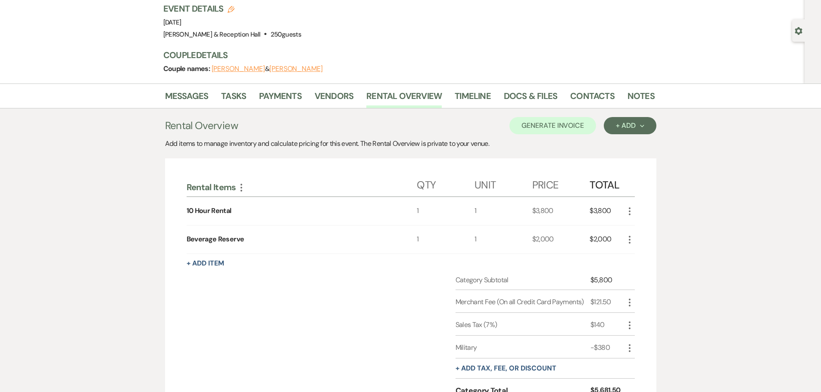
scroll to position [0, 0]
